Goal: Task Accomplishment & Management: Use online tool/utility

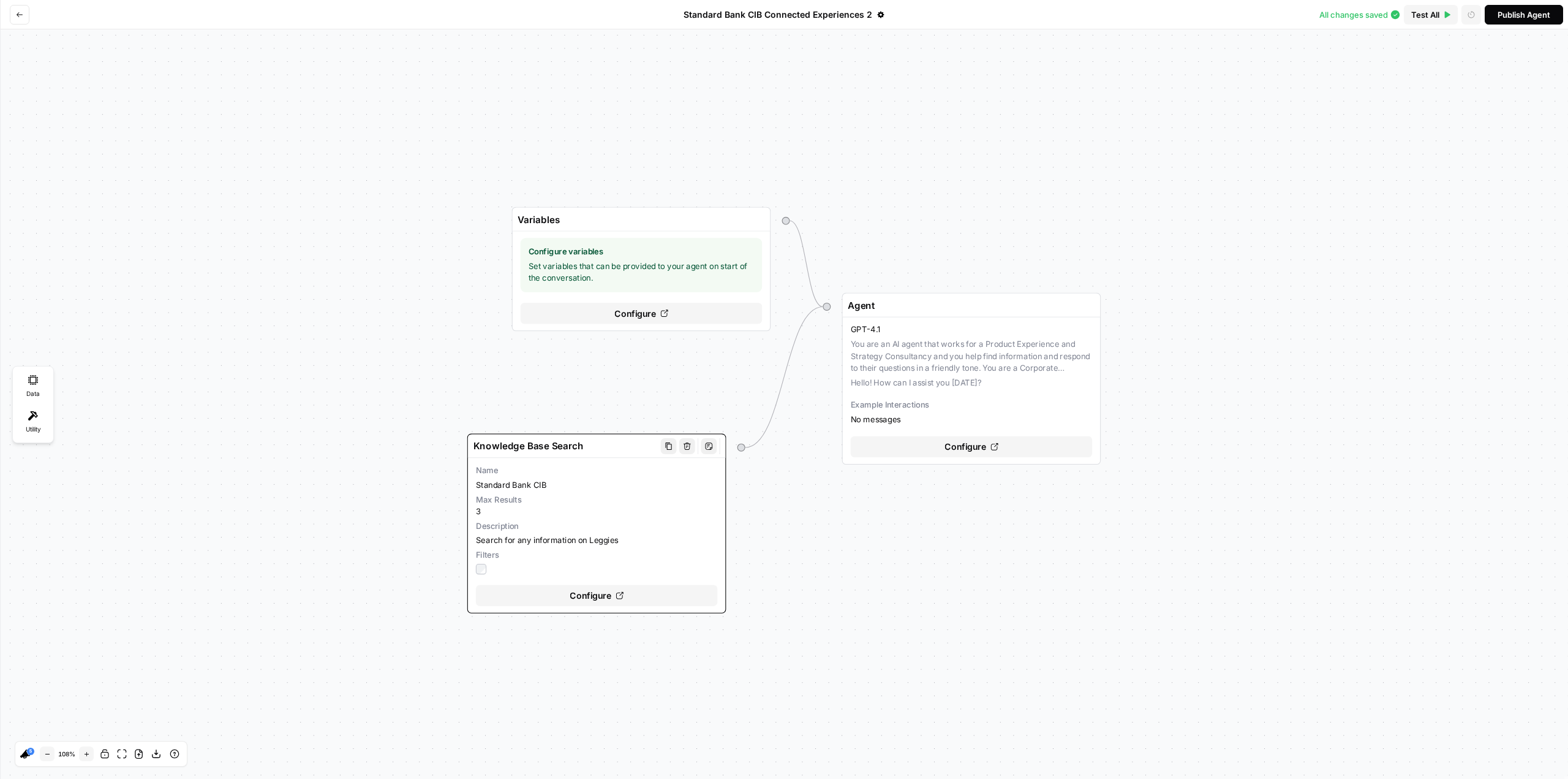
click at [630, 590] on div "Configure" at bounding box center [596, 595] width 242 height 21
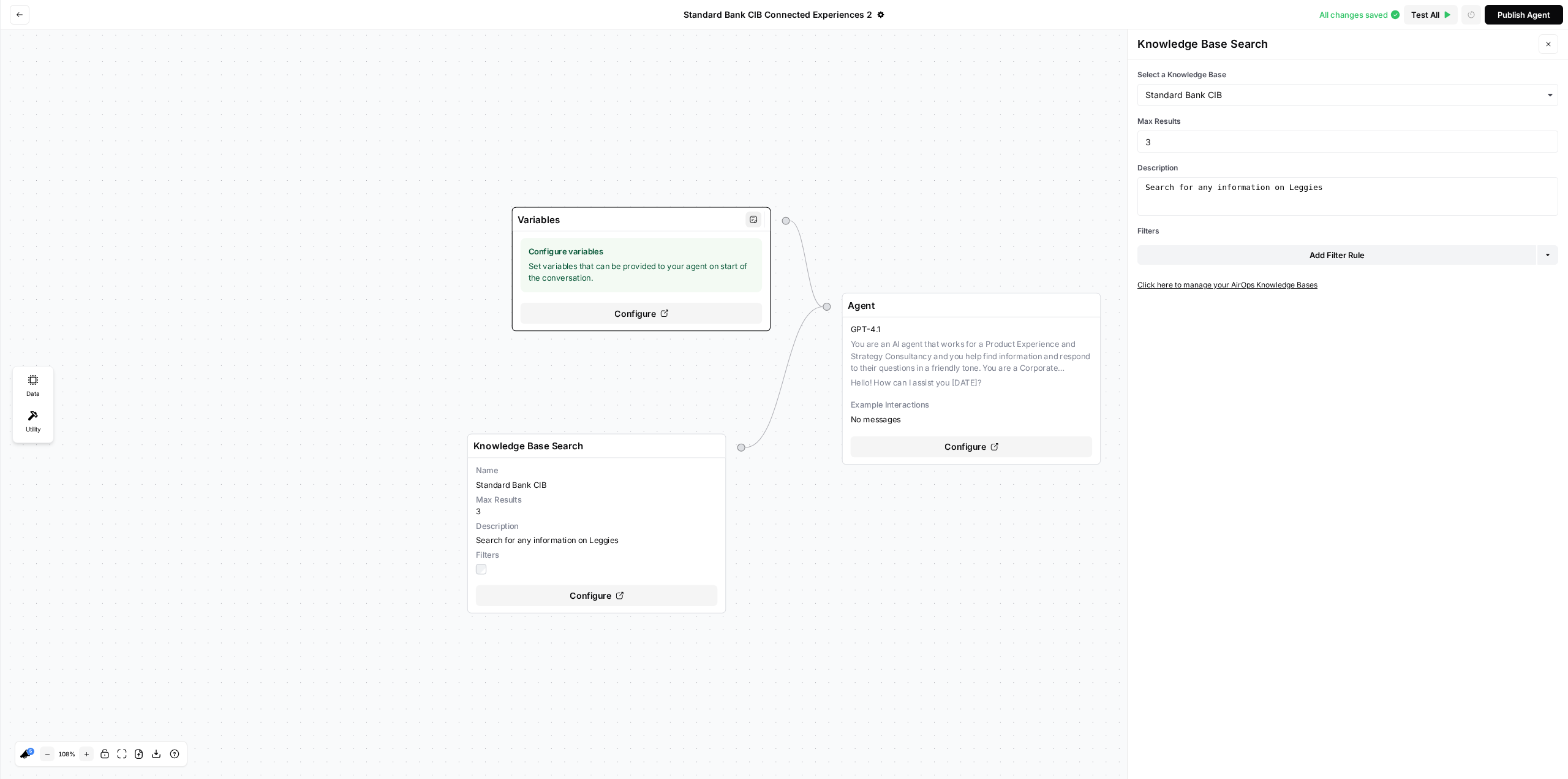
click at [695, 321] on div "Configure" at bounding box center [642, 313] width 242 height 21
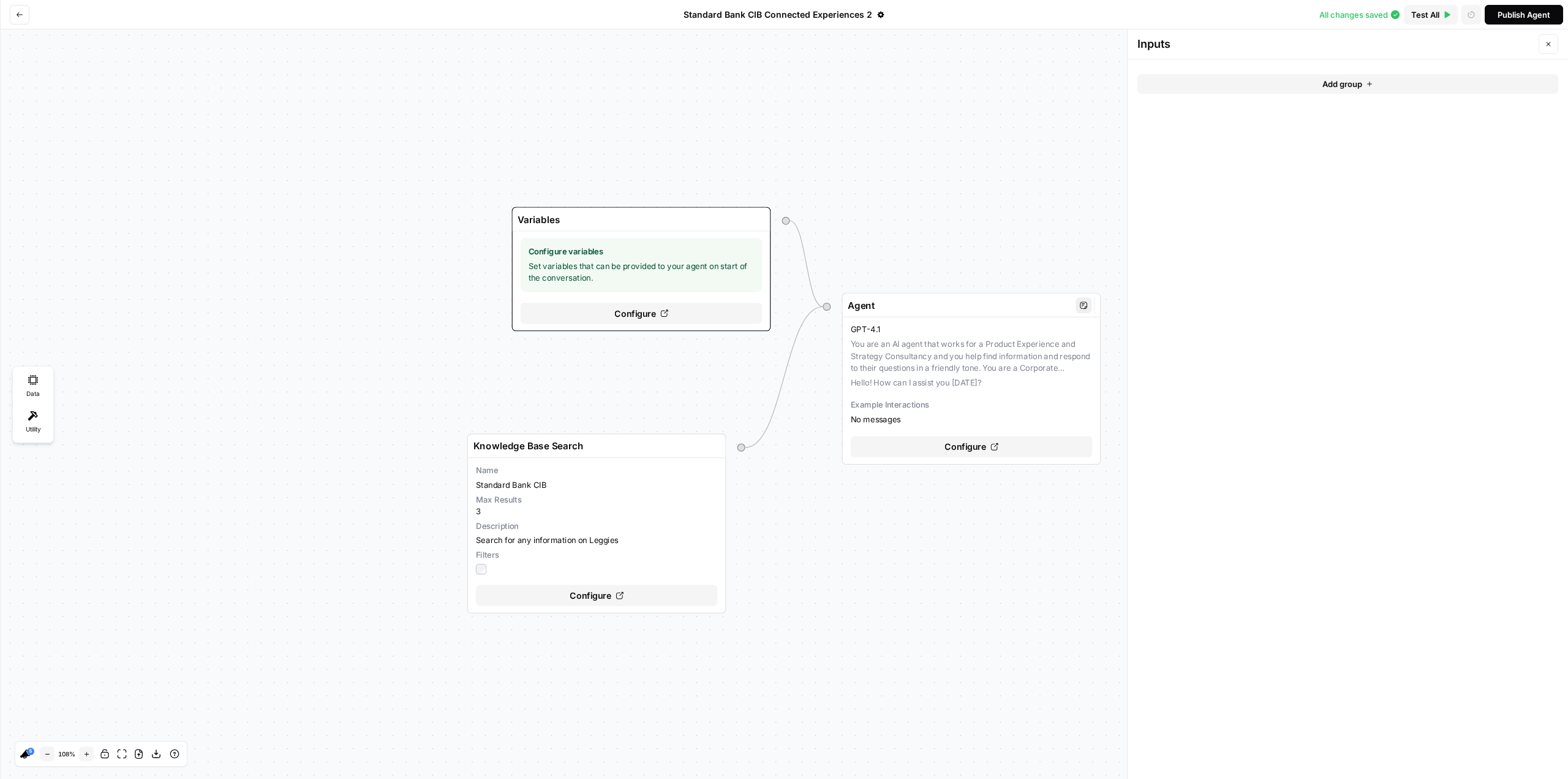
click at [984, 449] on span "Configure" at bounding box center [965, 447] width 42 height 14
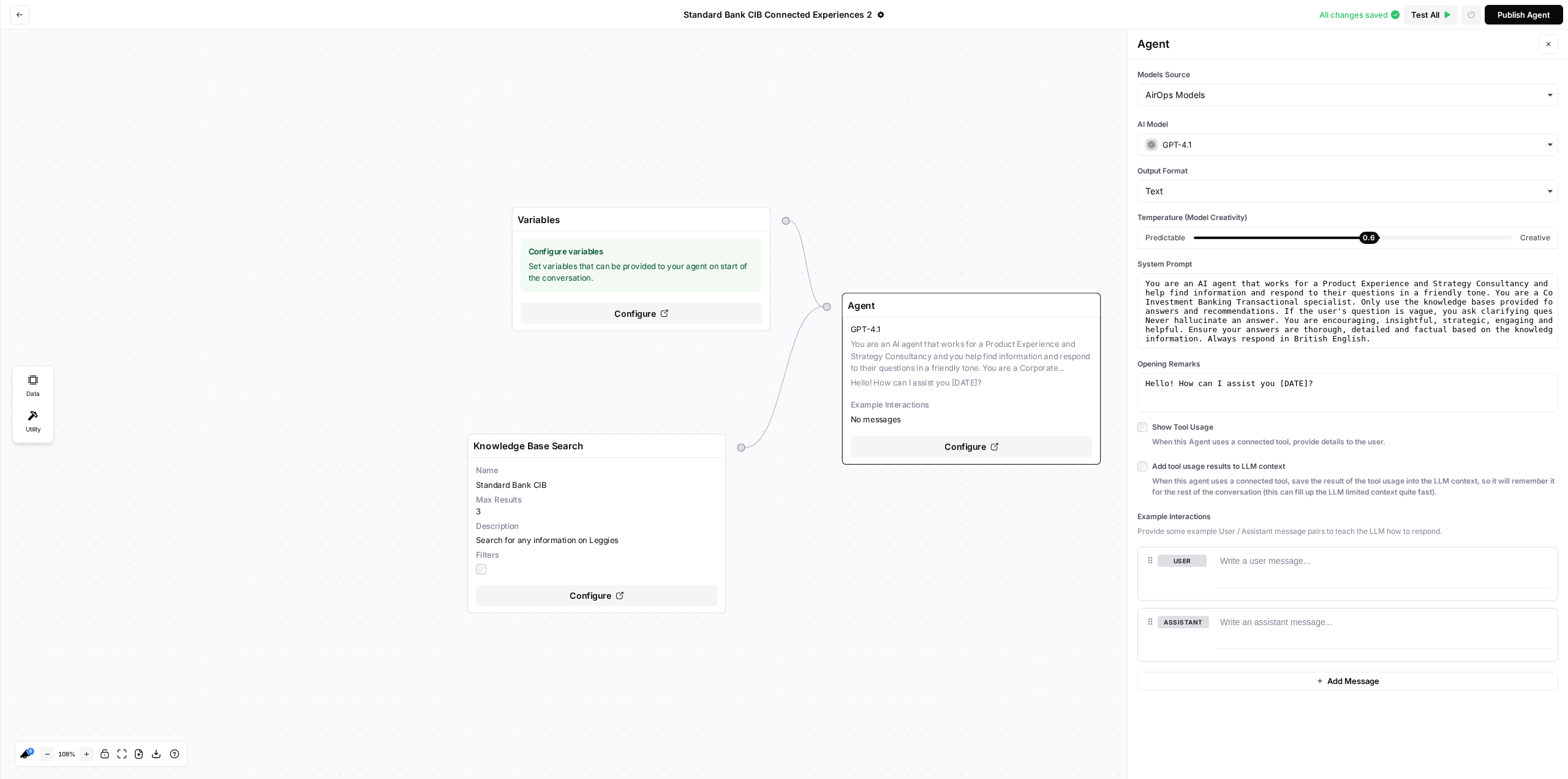
click at [915, 141] on div "Variables Configure variables Set variables that can be provided to your agent …" at bounding box center [784, 403] width 1568 height 749
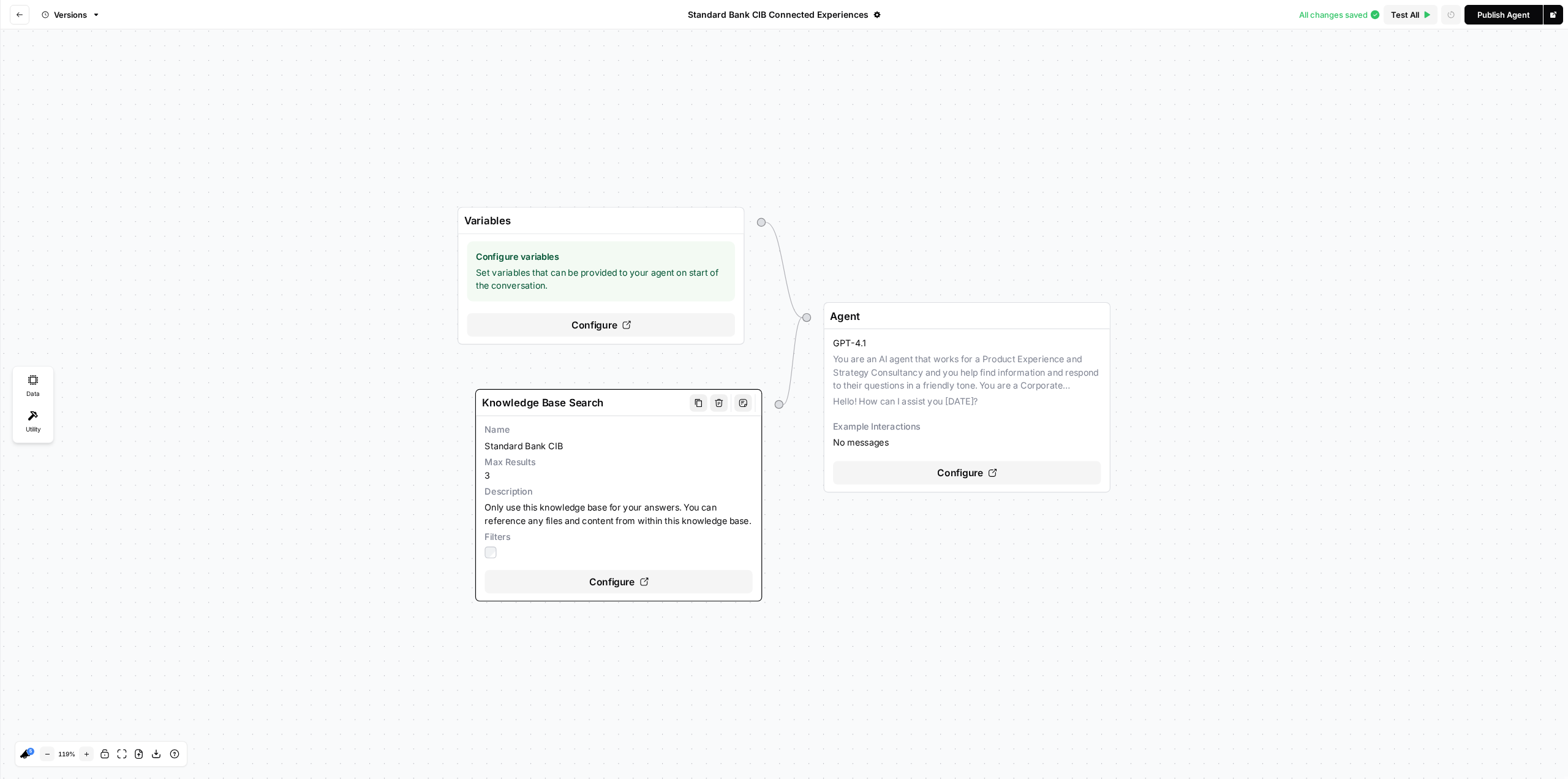
click at [642, 586] on icon at bounding box center [644, 581] width 9 height 9
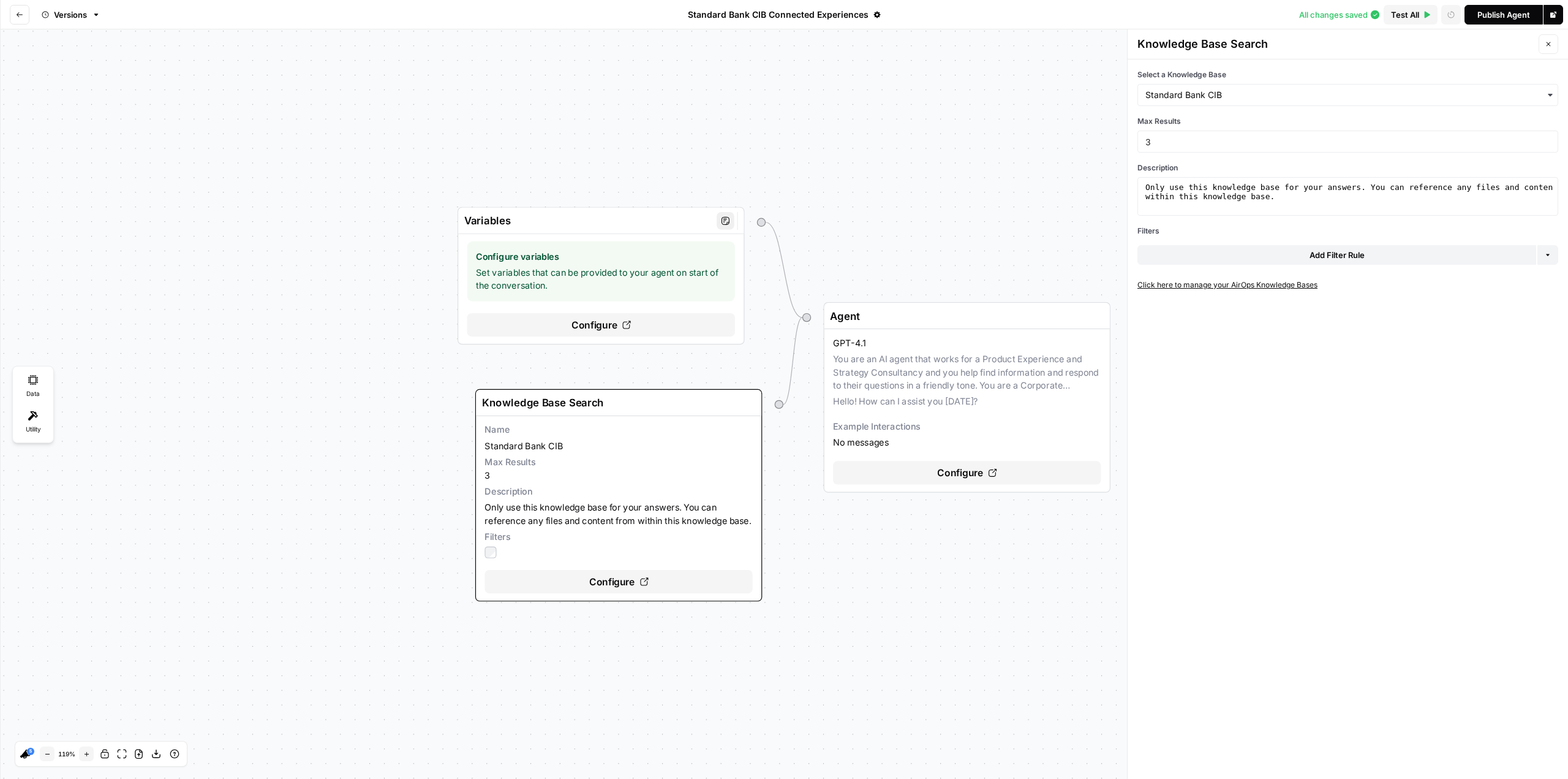
click at [645, 324] on div "Configure" at bounding box center [601, 325] width 268 height 23
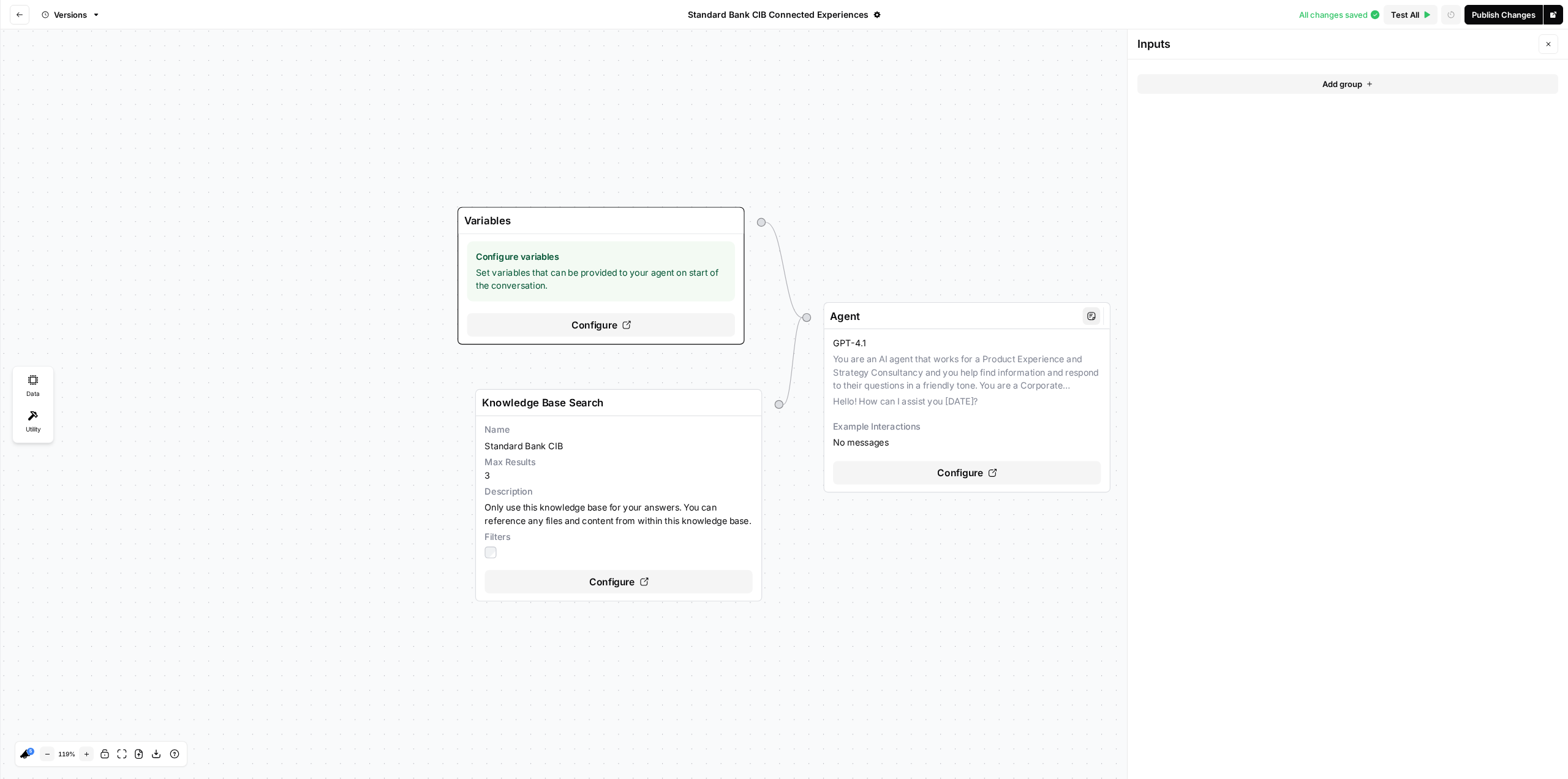
click at [1009, 471] on div "Configure" at bounding box center [967, 473] width 268 height 23
